Goal: Task Accomplishment & Management: Use online tool/utility

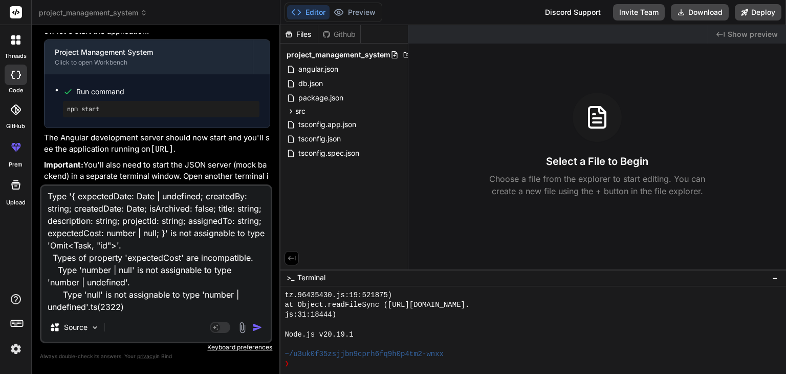
scroll to position [2933, 0]
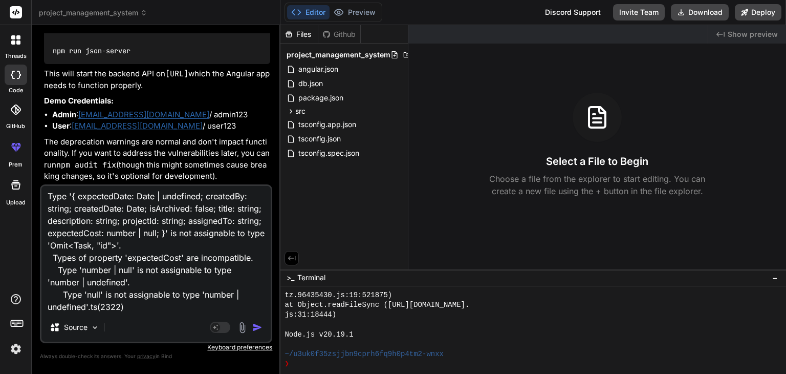
click at [148, 235] on textarea "Type '{ expectedDate: Date | undefined; createdBy: string; createdDate: Date; i…" at bounding box center [155, 249] width 229 height 127
click at [202, 289] on textarea "Type '{ expectedDate: Date | undefined; createdBy: string; createdDate: Date; i…" at bounding box center [155, 249] width 229 height 127
type textarea "x"
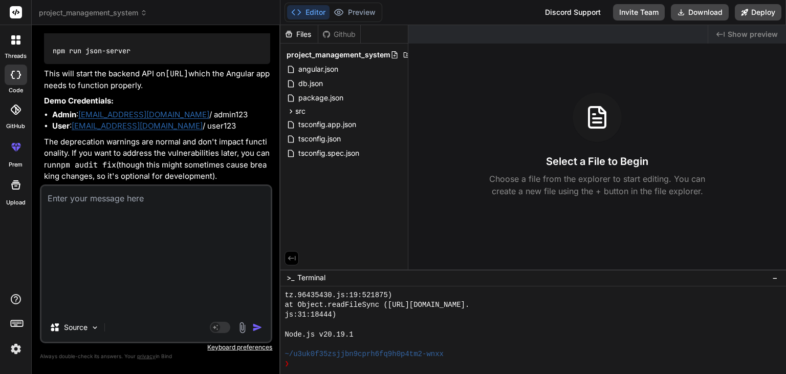
scroll to position [2816, 0]
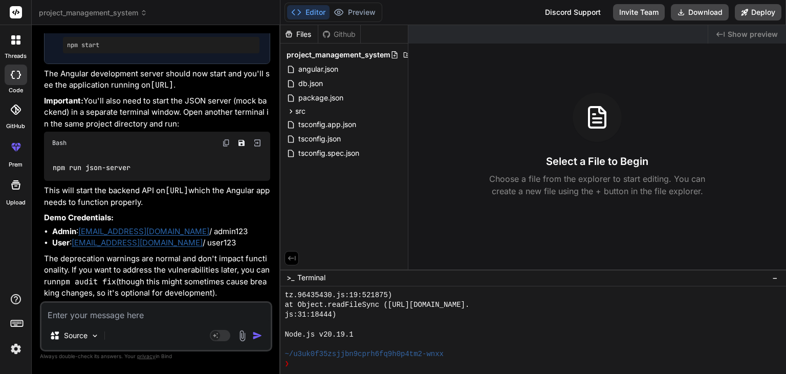
click at [107, 318] on textarea at bounding box center [155, 312] width 229 height 18
type textarea "u"
type textarea "x"
type textarea "us"
type textarea "x"
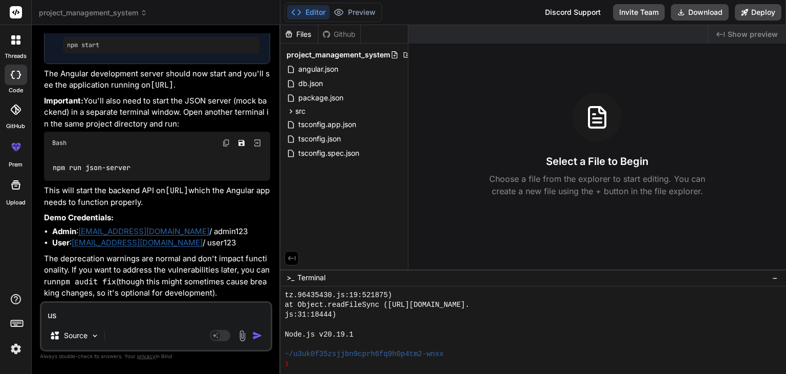
type textarea "use"
type textarea "x"
type textarea "user"
type textarea "x"
type textarea "user"
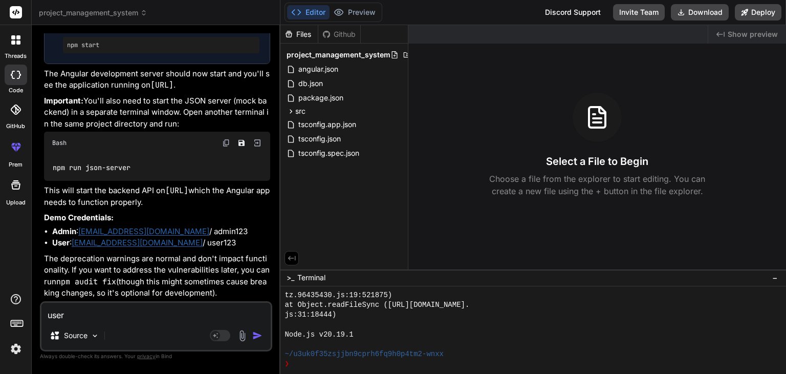
type textarea "x"
type textarea "user c"
type textarea "x"
type textarea "user ca"
type textarea "x"
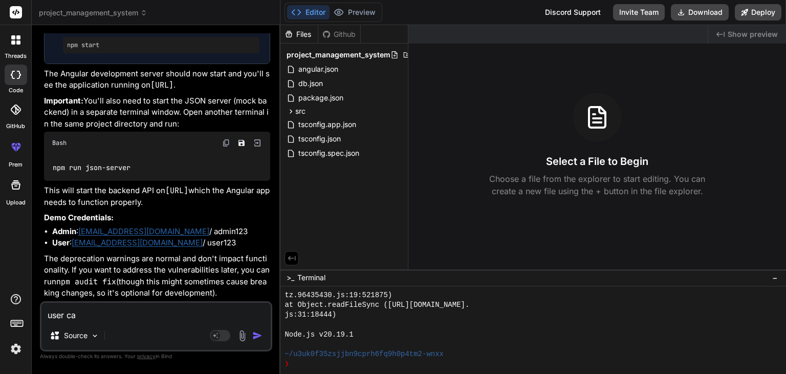
type textarea "user can"
type textarea "x"
type textarea "user can"
type textarea "x"
type textarea "user can u"
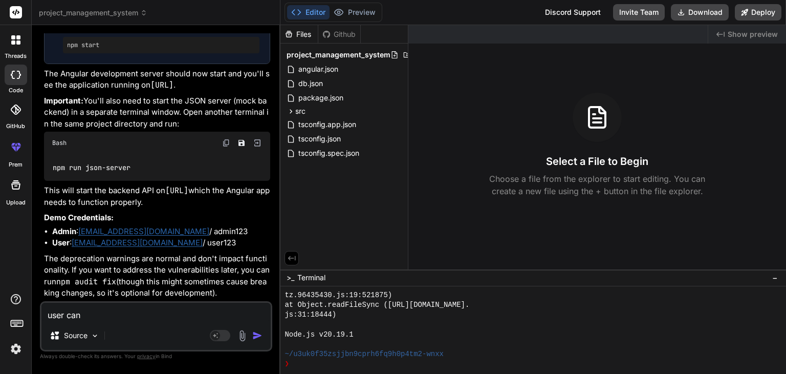
type textarea "x"
type textarea "user can up"
type textarea "x"
type textarea "user can upd"
type textarea "x"
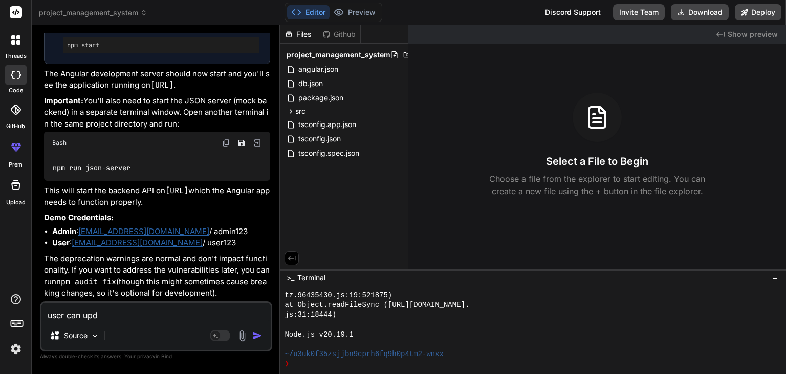
type textarea "user can upda"
type textarea "x"
type textarea "user can updat"
type textarea "x"
type textarea "user can update"
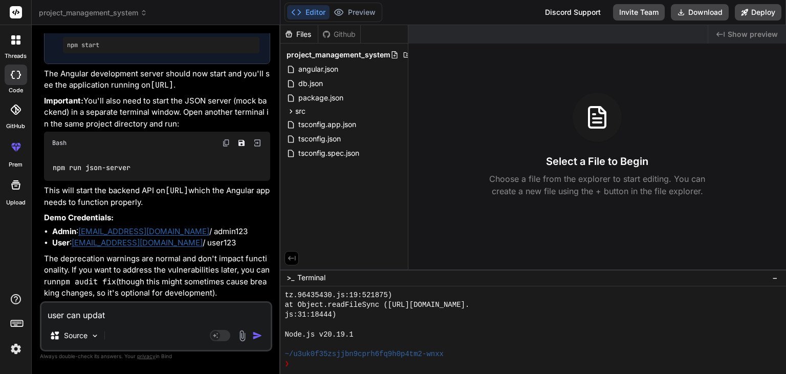
type textarea "x"
type textarea "user can update"
type textarea "x"
type textarea "user can update s"
type textarea "x"
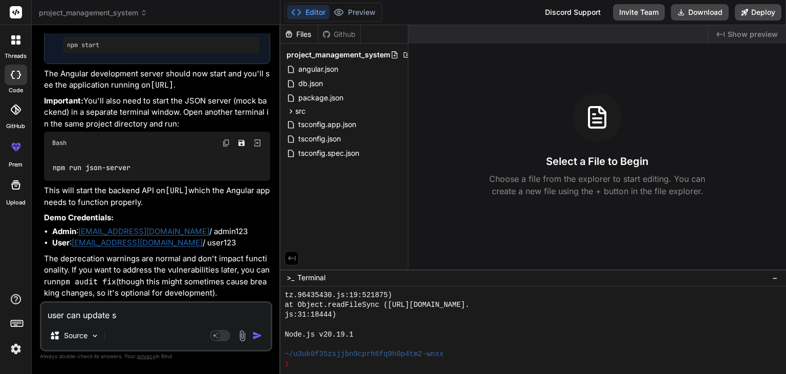
type textarea "user can update st"
type textarea "x"
type textarea "user can update ste"
type textarea "x"
type textarea "user can update step"
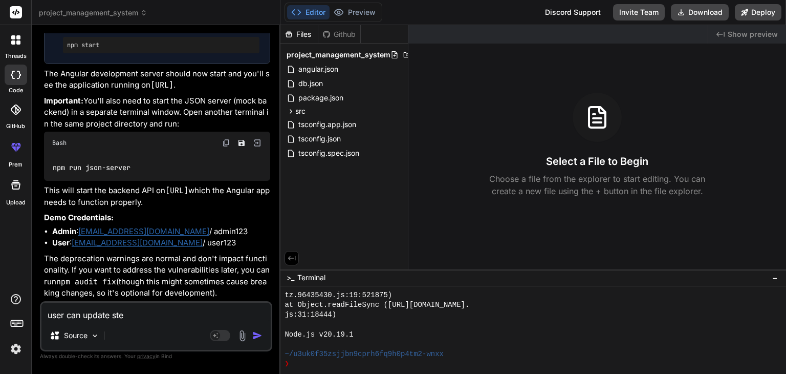
type textarea "x"
type textarea "user can update steps"
type textarea "x"
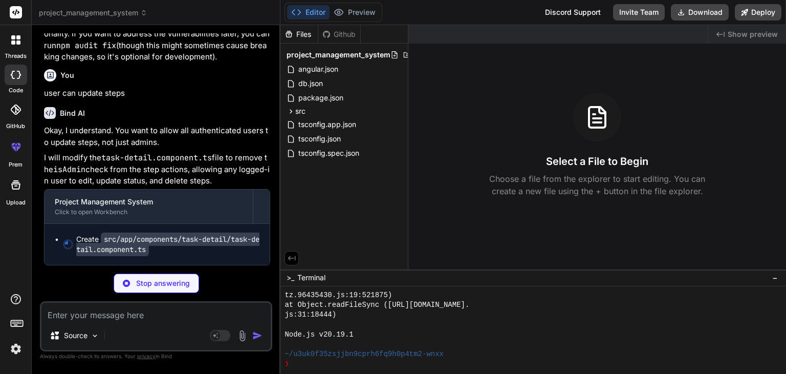
scroll to position [3052, 0]
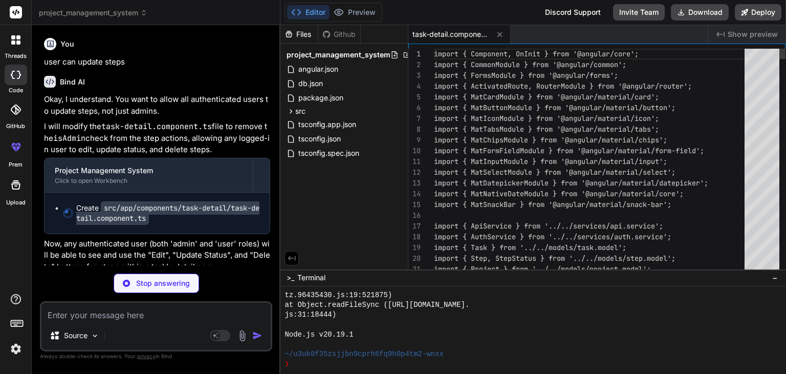
type textarea "x"
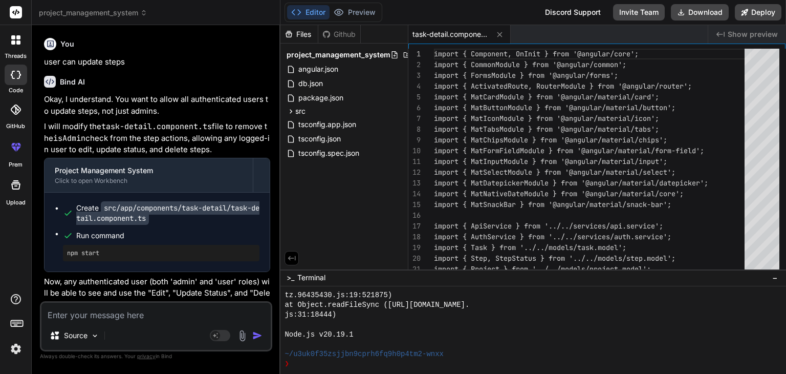
scroll to position [3103, 0]
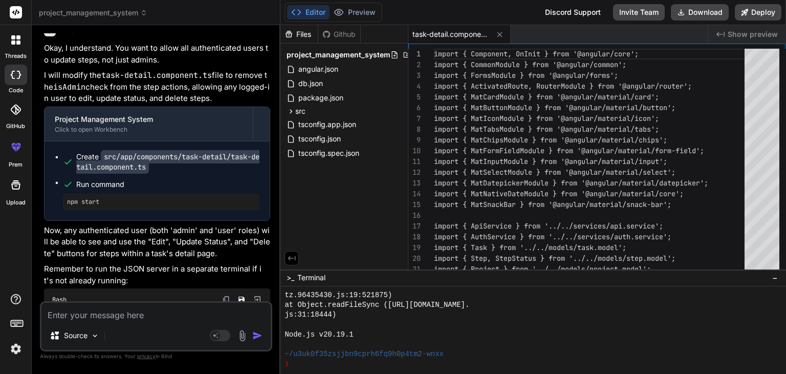
click at [152, 174] on code "src/app/components/task-detail/task-detail.component.ts" at bounding box center [167, 162] width 183 height 24
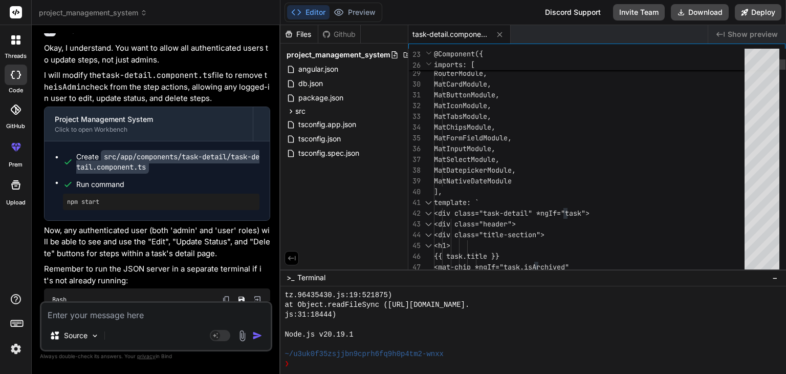
type textarea "import { Component, OnInit } from '@angular/core'; import { CommonModule } from…"
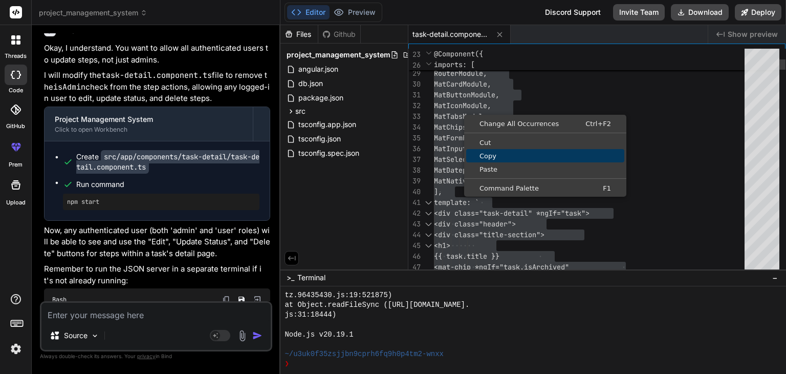
click at [488, 156] on span "Copy" at bounding box center [545, 156] width 158 height 7
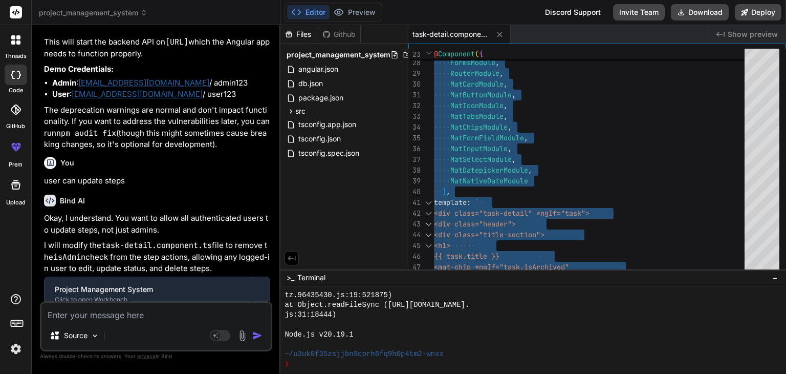
scroll to position [2916, 0]
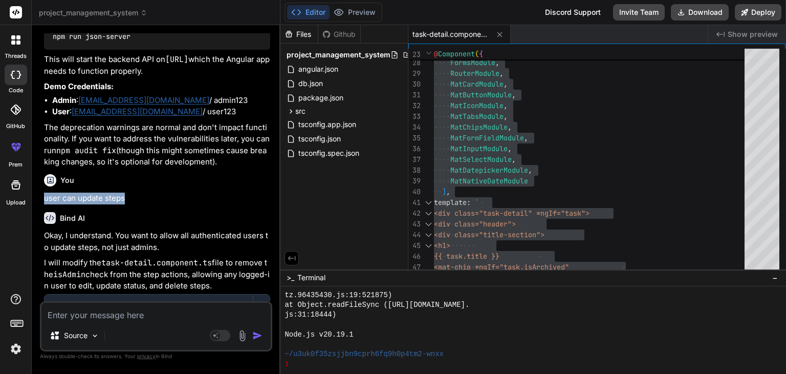
drag, startPoint x: 125, startPoint y: 232, endPoint x: 39, endPoint y: 226, distance: 86.2
click at [39, 226] on div "Bind AI Web Search Created with Pixso. Code Generator You hello Bind AI Hello! …" at bounding box center [156, 199] width 249 height 348
copy p "user can update steps"
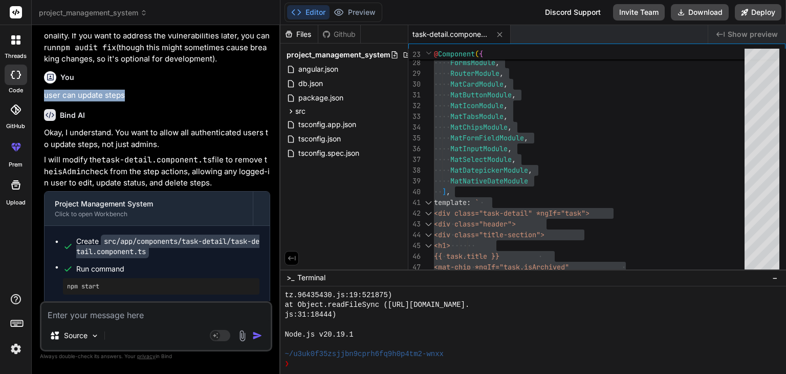
scroll to position [3172, 0]
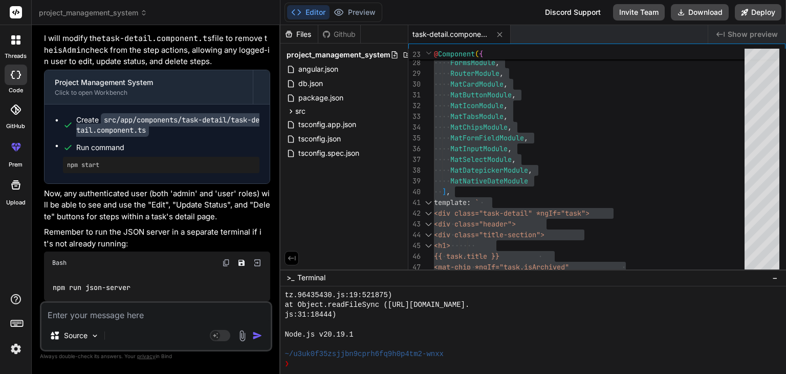
click at [190, 319] on textarea at bounding box center [155, 312] width 229 height 18
click at [768, 13] on button "Deploy" at bounding box center [758, 12] width 47 height 16
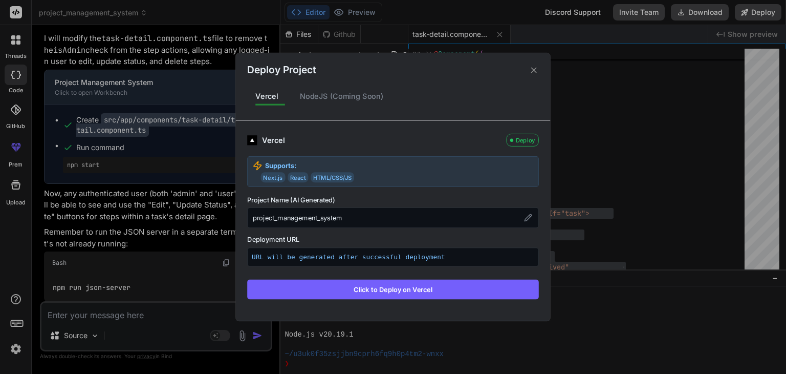
click at [401, 291] on button "Click to Deploy on Vercel" at bounding box center [393, 289] width 292 height 19
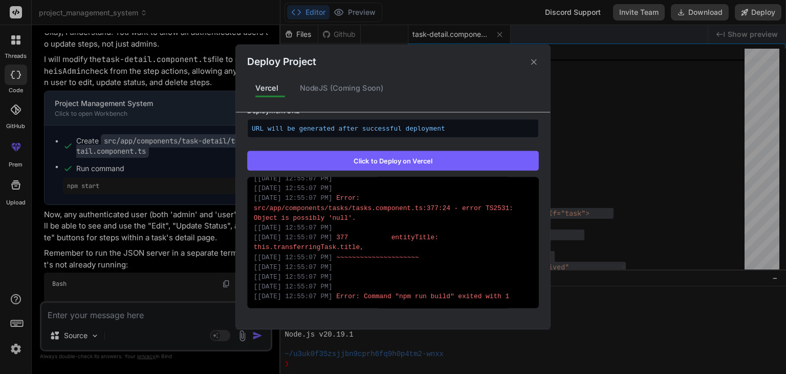
scroll to position [4510, 0]
click at [441, 164] on button "Click to Deploy on Vercel" at bounding box center [393, 160] width 292 height 19
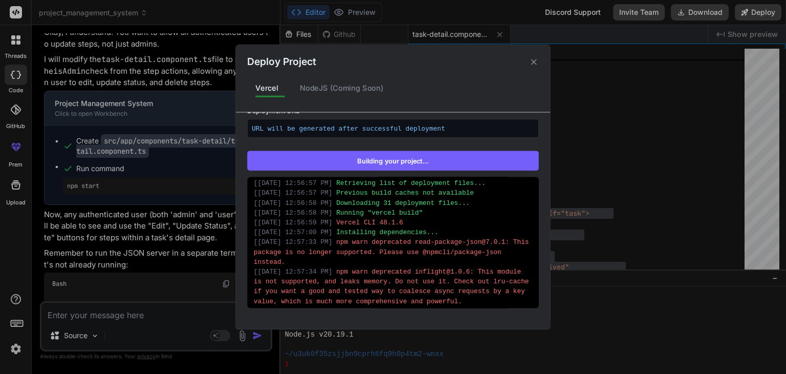
scroll to position [0, 0]
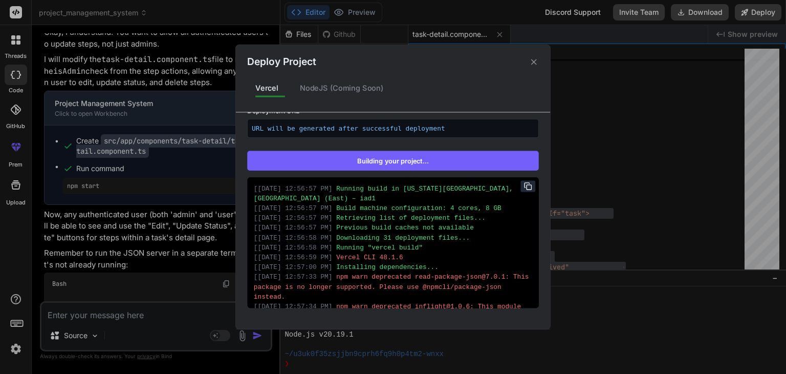
type textarea "x"
